Goal: Task Accomplishment & Management: Manage account settings

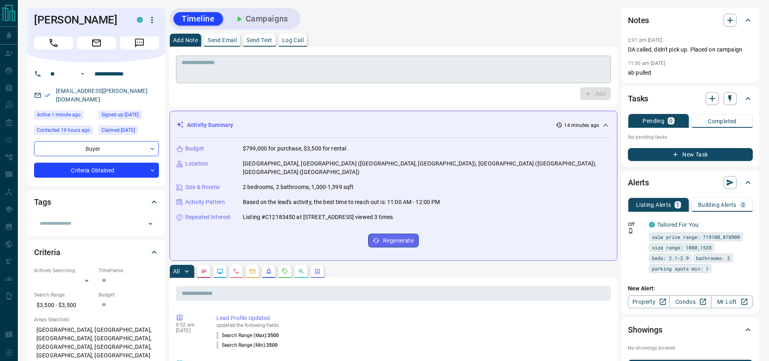
click at [478, 64] on textarea at bounding box center [394, 69] width 424 height 21
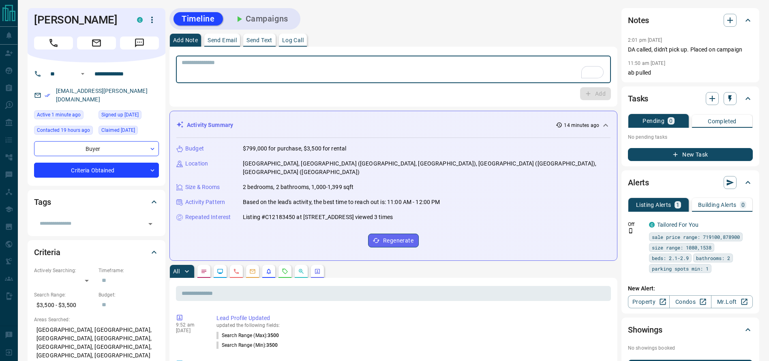
click at [435, 102] on div "* ​ Add" at bounding box center [394, 77] width 448 height 60
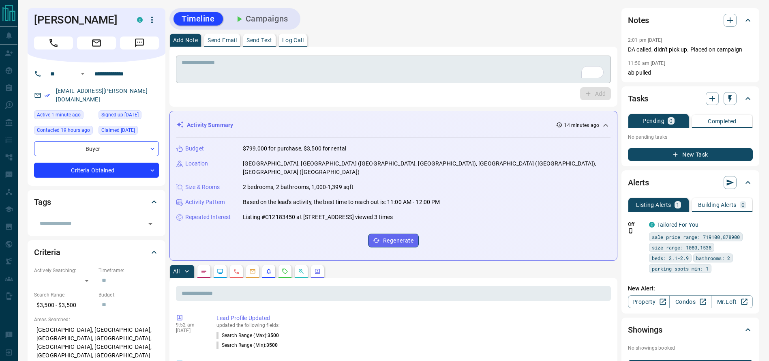
click at [428, 56] on div "* ​" at bounding box center [393, 70] width 435 height 28
click at [412, 40] on div "Add Note Send Email Send Text Log Call" at bounding box center [394, 40] width 448 height 13
click at [442, 41] on div "Add Note Send Email Send Text Log Call" at bounding box center [394, 40] width 448 height 13
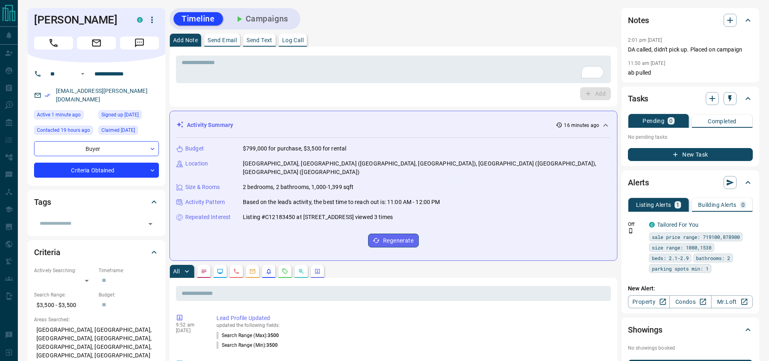
click at [418, 23] on div "Timeline Campaigns" at bounding box center [394, 18] width 448 height 21
click at [422, 23] on div "Timeline Campaigns" at bounding box center [394, 18] width 448 height 21
click at [511, 27] on div "Timeline Campaigns" at bounding box center [394, 18] width 448 height 21
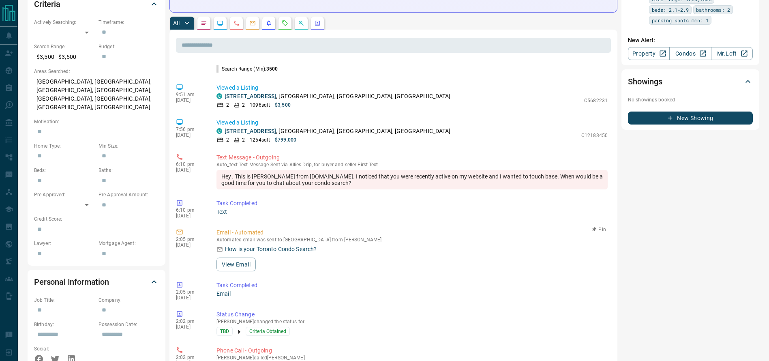
scroll to position [33, 0]
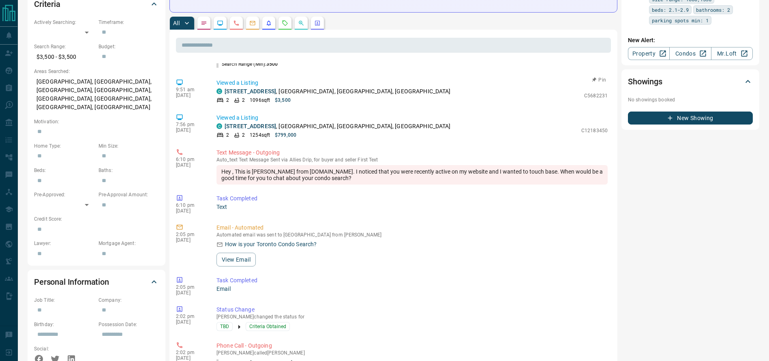
click at [317, 87] on p "[STREET_ADDRESS]" at bounding box center [338, 91] width 226 height 9
click at [358, 173] on div "Hey , This is [PERSON_NAME] from [DOMAIN_NAME]. I noticed that you were recentl…" at bounding box center [412, 174] width 391 height 19
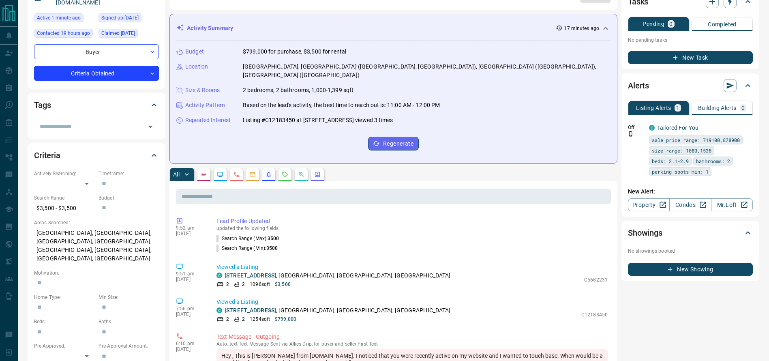
scroll to position [0, 0]
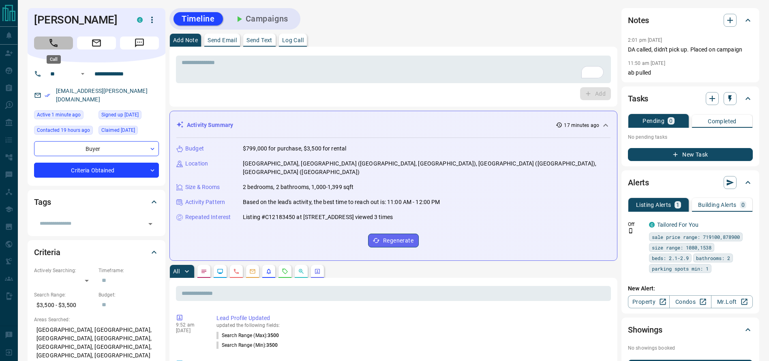
click at [56, 43] on icon "Call" at bounding box center [53, 43] width 11 height 11
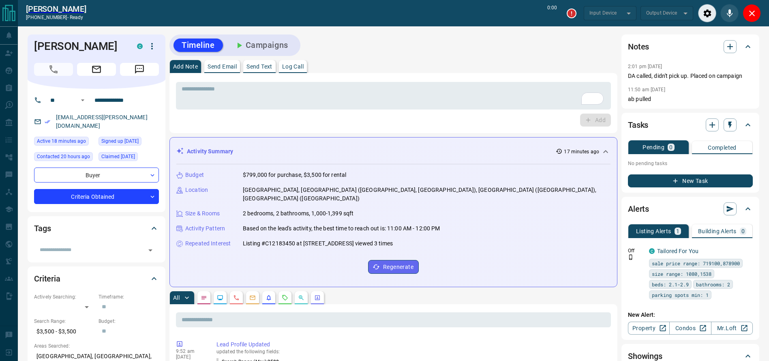
type input "*******"
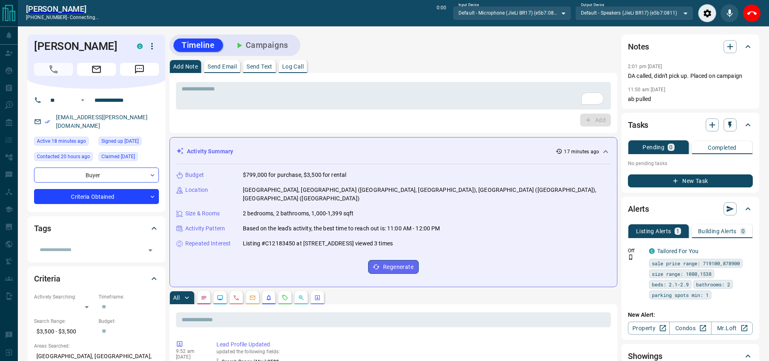
click at [133, 45] on div "[PERSON_NAME]" at bounding box center [96, 46] width 125 height 14
click at [129, 45] on icon "button" at bounding box center [127, 45] width 5 height 5
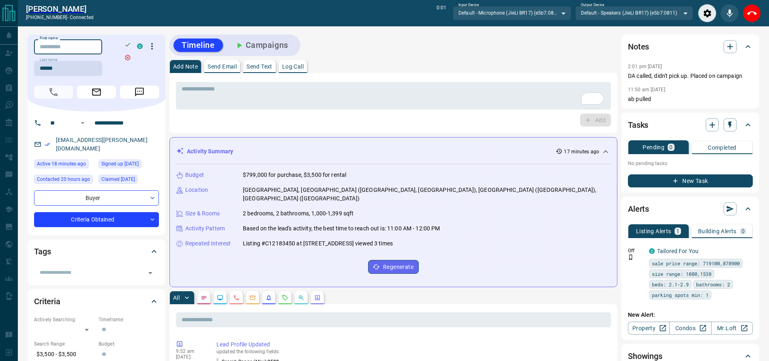
click at [74, 47] on input "First name" at bounding box center [68, 46] width 68 height 15
type input "*****"
click at [128, 48] on button "button" at bounding box center [127, 44] width 11 height 11
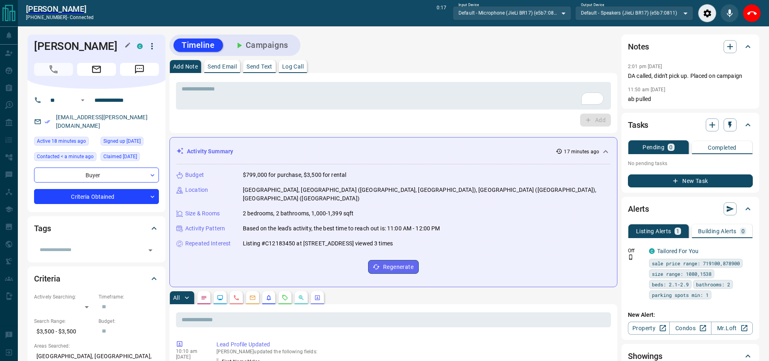
click at [436, 47] on div "Timeline Campaigns" at bounding box center [394, 44] width 448 height 21
drag, startPoint x: 755, startPoint y: 11, endPoint x: 747, endPoint y: 20, distance: 12.1
click at [747, 20] on button "End Call" at bounding box center [752, 13] width 18 height 18
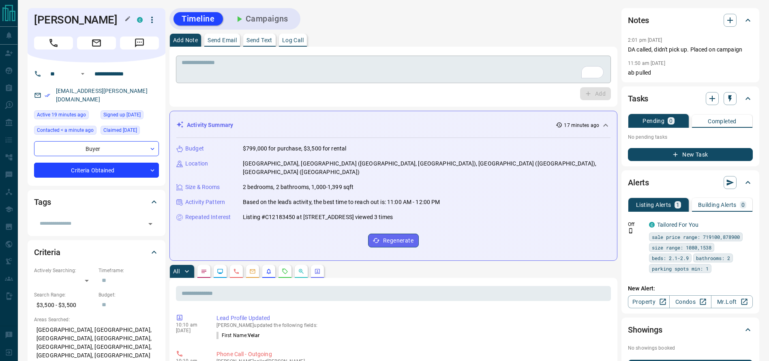
click at [462, 63] on textarea "To enrich screen reader interactions, please activate Accessibility in Grammarl…" at bounding box center [394, 69] width 424 height 21
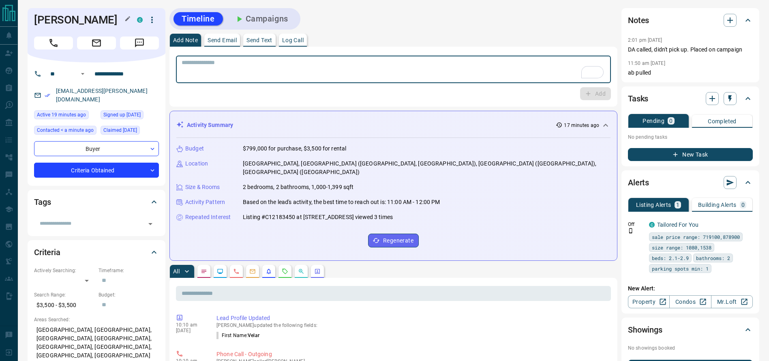
click at [461, 64] on textarea "To enrich screen reader interactions, please activate Accessibility in Grammarl…" at bounding box center [394, 69] width 424 height 21
type textarea "**********"
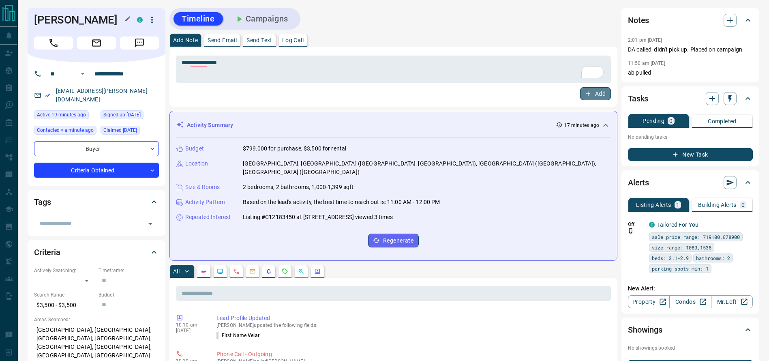
click at [591, 94] on icon "button" at bounding box center [588, 93] width 7 height 7
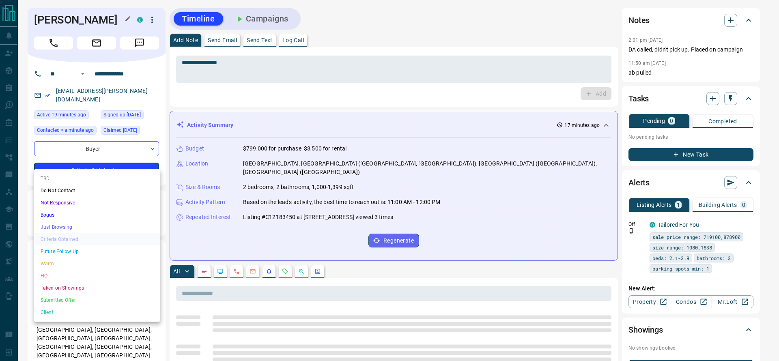
click at [100, 213] on li "Bogus" at bounding box center [97, 215] width 126 height 12
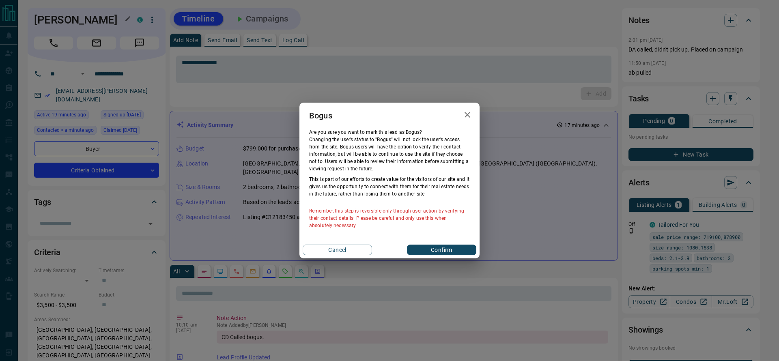
click at [451, 245] on button "Confirm" at bounding box center [441, 250] width 69 height 11
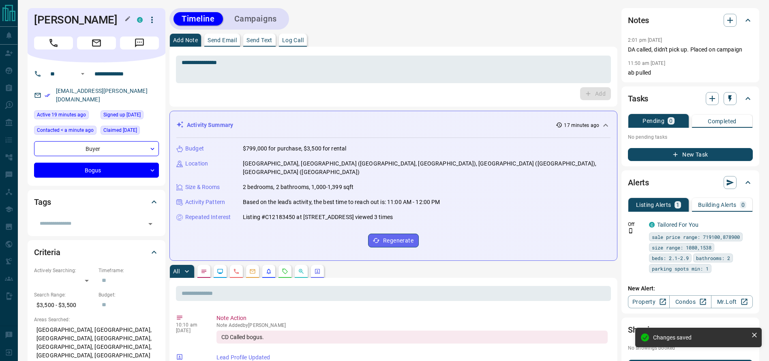
type input "**********"
type input "*"
